Goal: Information Seeking & Learning: Learn about a topic

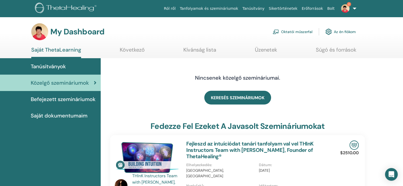
click at [297, 30] on link "Oktatói műszerfal" at bounding box center [293, 32] width 40 height 12
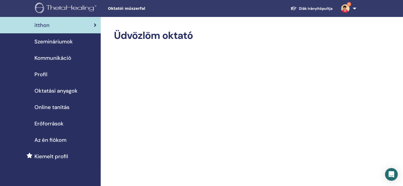
click at [66, 43] on span "Szemináriumok" at bounding box center [53, 42] width 38 height 8
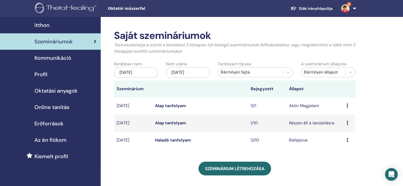
click at [348, 140] on div "Előnézet Résztvevők" at bounding box center [350, 140] width 6 height 6
click at [348, 151] on link "Résztvevők" at bounding box center [345, 153] width 22 height 6
click at [75, 91] on span "Oktatási anyagok" at bounding box center [55, 91] width 43 height 8
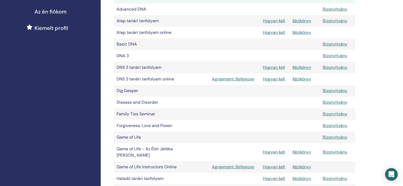
scroll to position [133, 0]
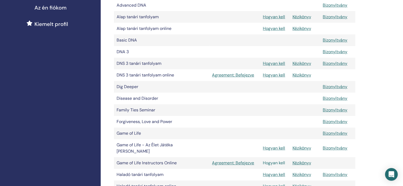
click at [274, 163] on link "Hogyan kell" at bounding box center [274, 163] width 22 height 6
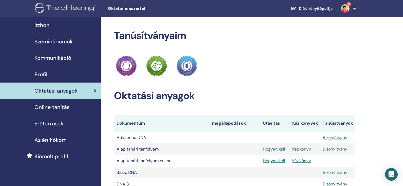
scroll to position [133, 0]
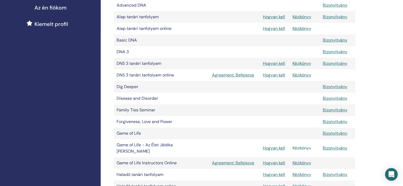
click at [308, 149] on link "Kézikönyv" at bounding box center [301, 149] width 19 height 6
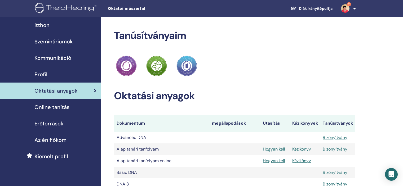
scroll to position [133, 0]
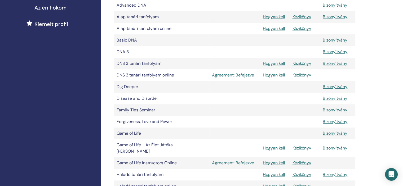
click at [241, 164] on link "Agreement: Befejezve" at bounding box center [235, 163] width 46 height 6
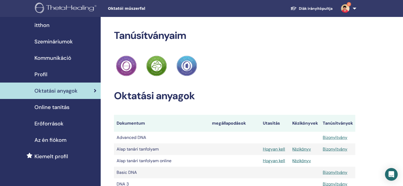
scroll to position [133, 0]
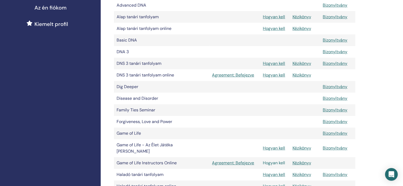
click at [283, 165] on link "Hogyan kell" at bounding box center [274, 163] width 22 height 6
click at [305, 165] on link "Kézikönyv" at bounding box center [301, 163] width 19 height 6
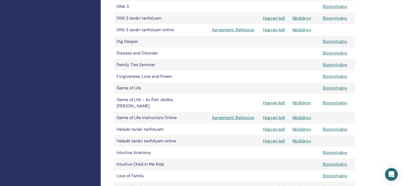
scroll to position [186, 0]
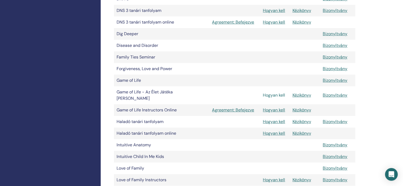
click at [275, 95] on link "Hogyan kell" at bounding box center [274, 96] width 22 height 6
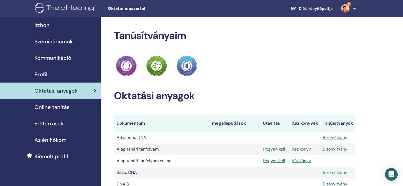
scroll to position [186, 0]
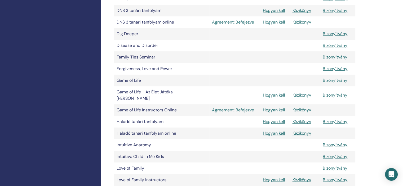
click at [342, 80] on link "Bizonyítvány" at bounding box center [335, 81] width 25 height 6
click at [243, 111] on link "Agreement: Befejezve" at bounding box center [235, 110] width 46 height 6
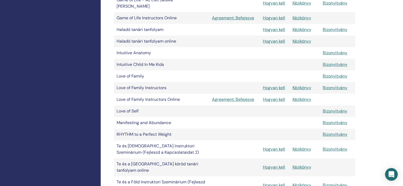
scroll to position [265, 0]
